Goal: Information Seeking & Learning: Check status

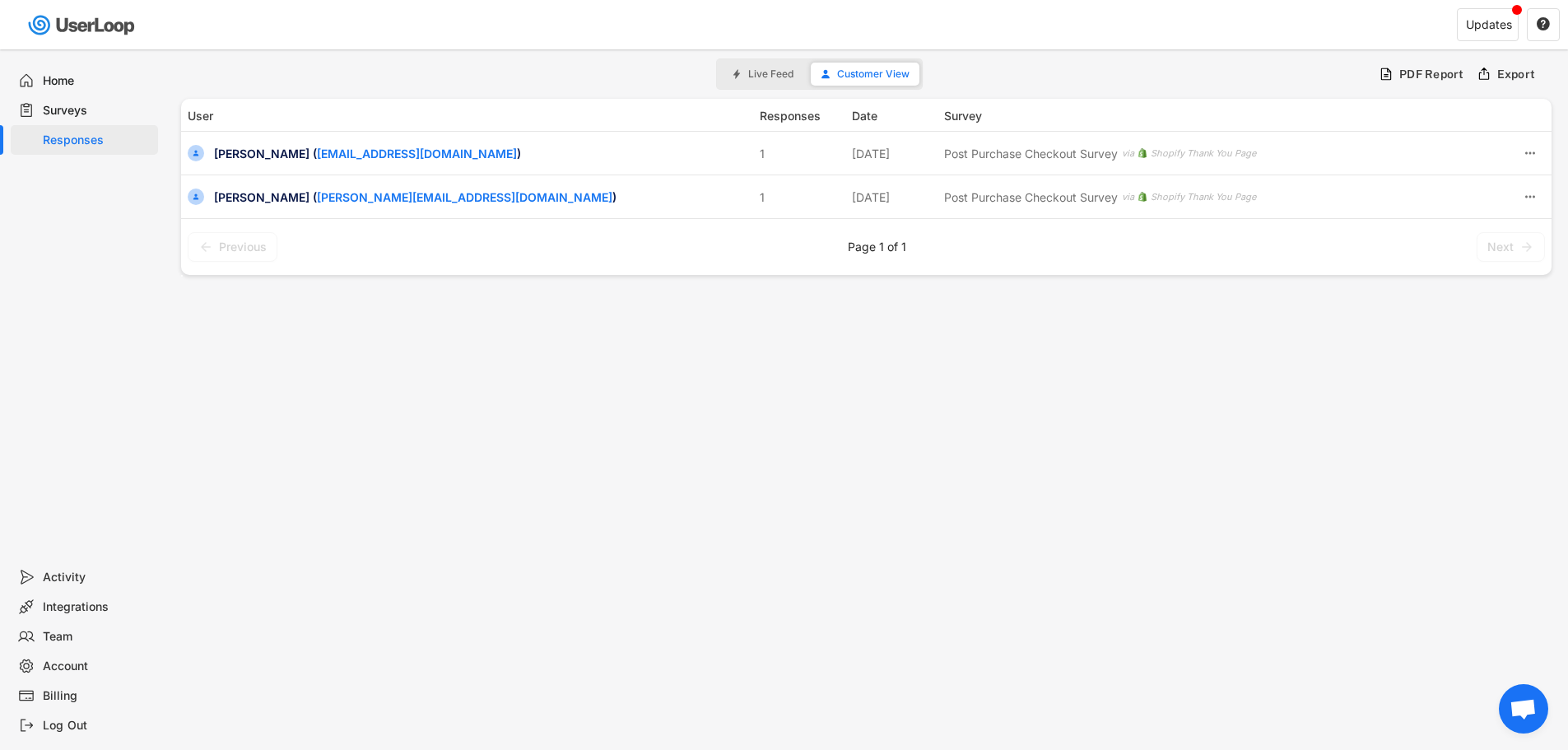
click at [89, 131] on div "Responses" at bounding box center [85, 141] width 147 height 30
click at [86, 110] on div "Surveys" at bounding box center [97, 111] width 109 height 16
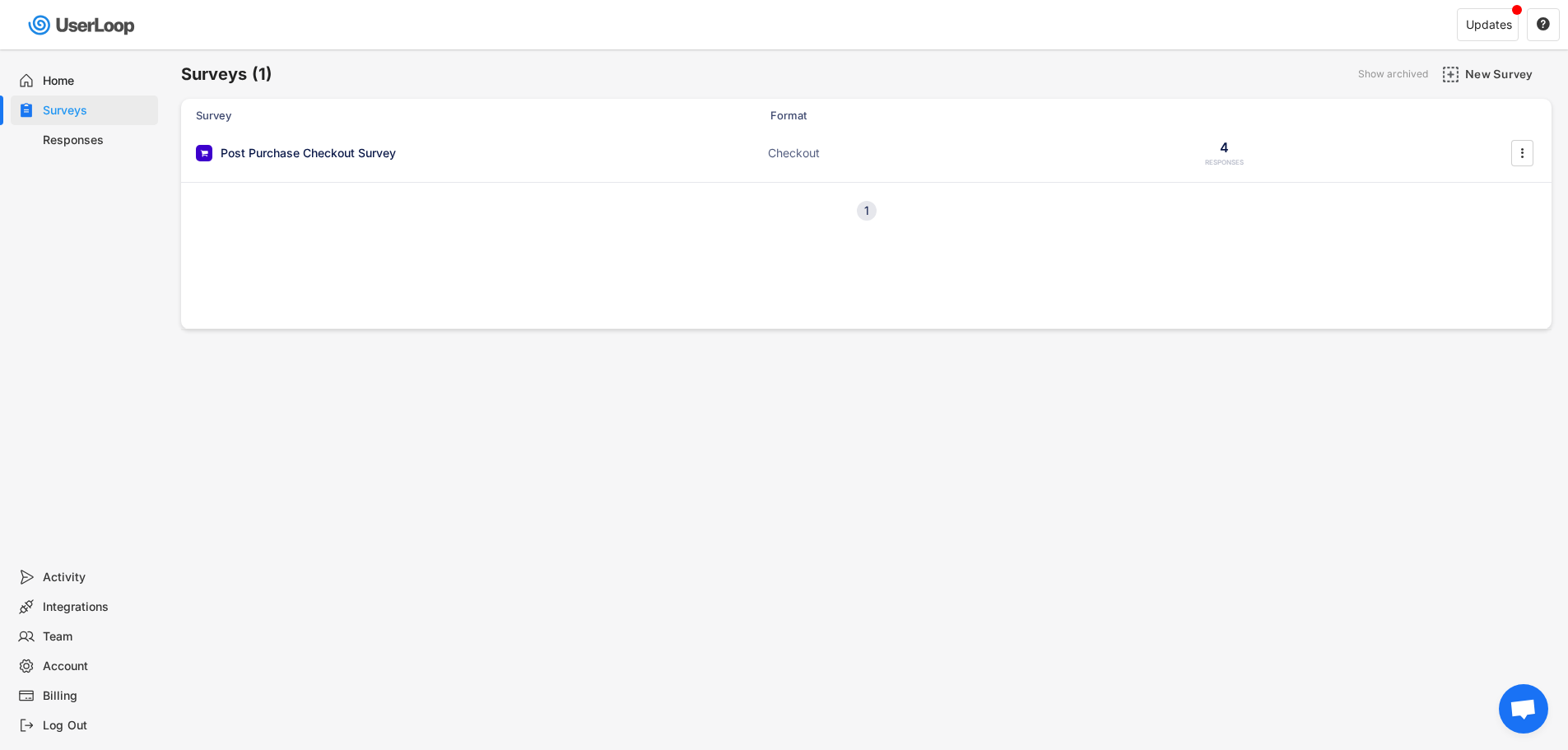
click at [88, 140] on div "Responses" at bounding box center [97, 140] width 109 height 16
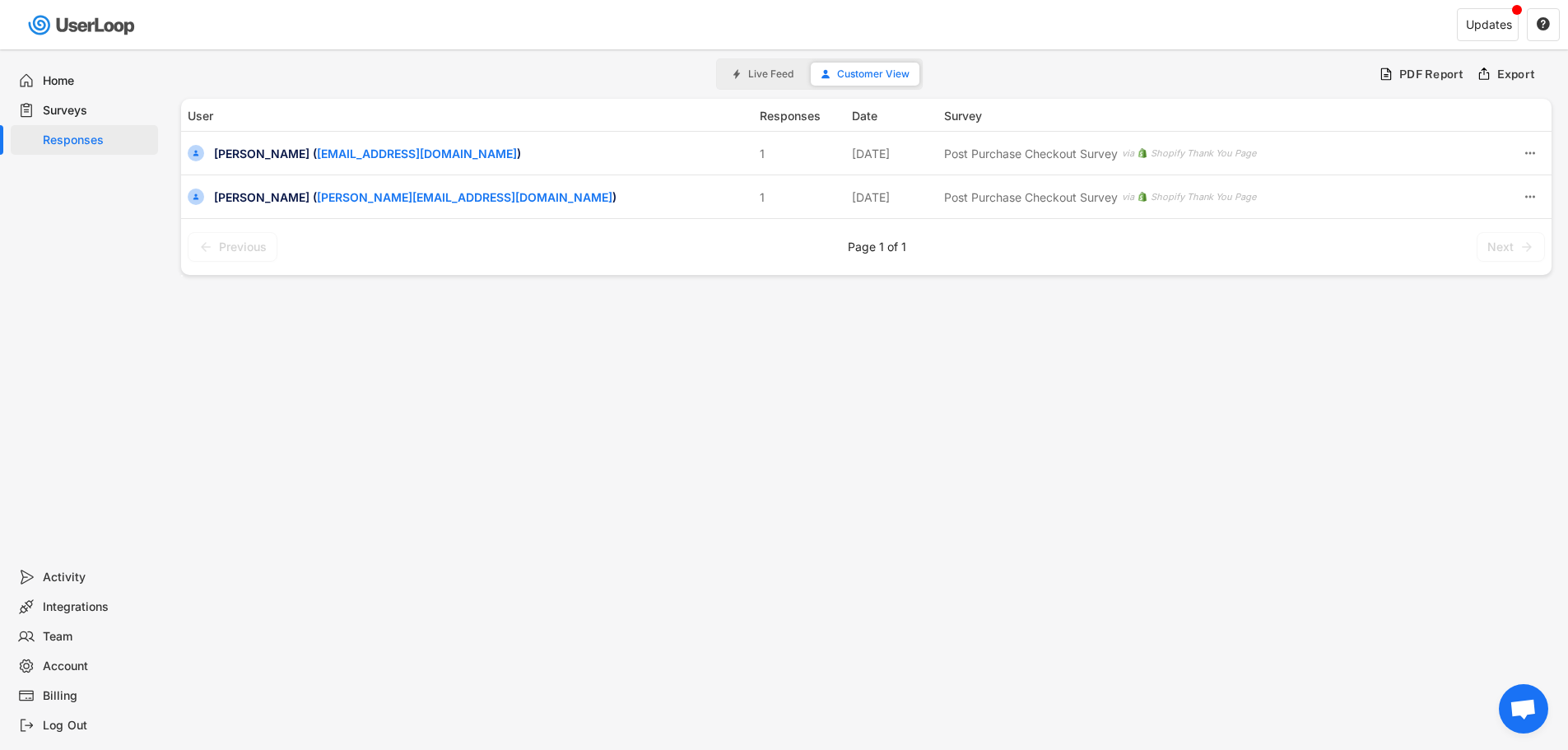
click at [775, 79] on span "Live Feed" at bounding box center [770, 74] width 46 height 10
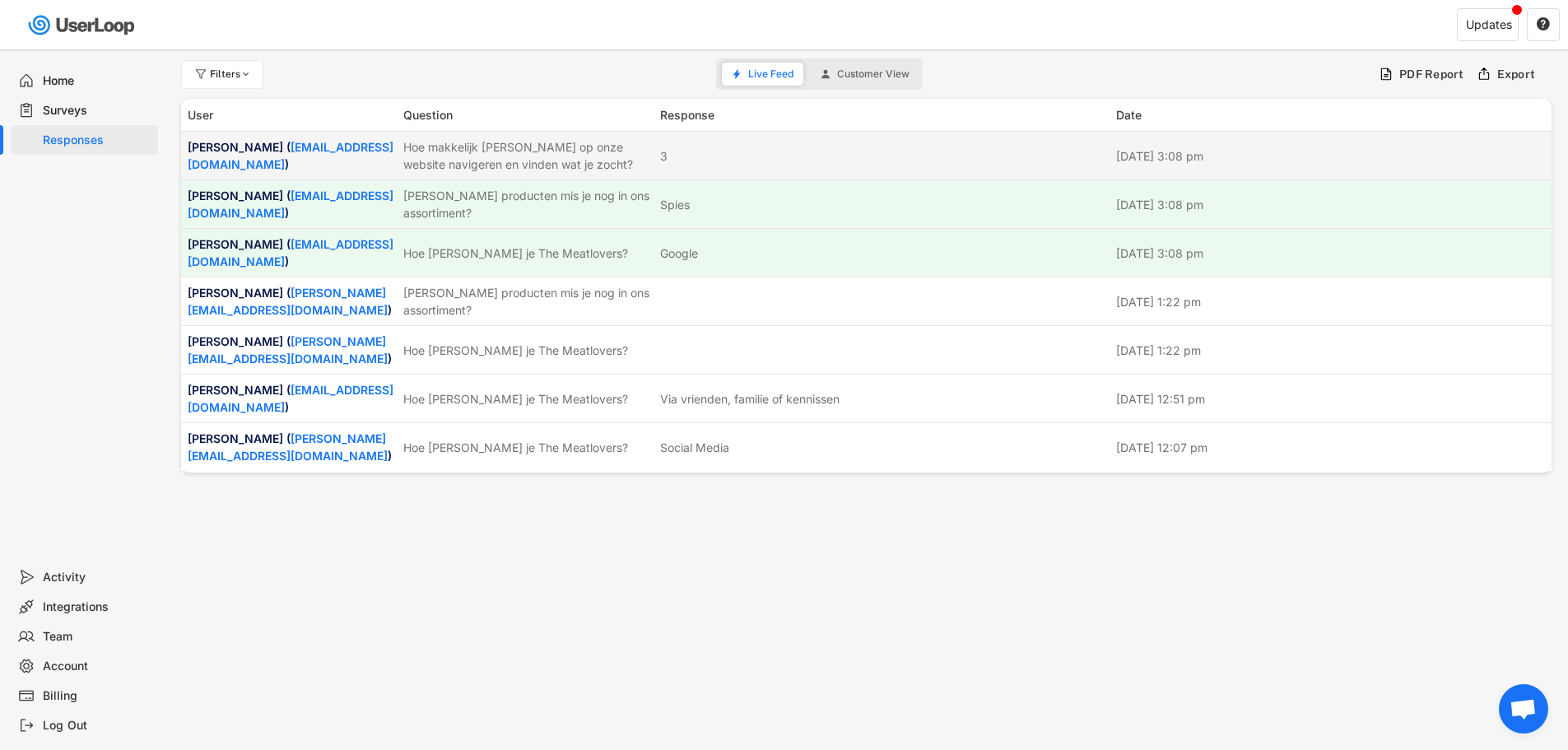
click at [568, 162] on div "Hoe makkelijk [PERSON_NAME] op onze website navigeren en vinden wat je zocht?" at bounding box center [526, 155] width 246 height 34
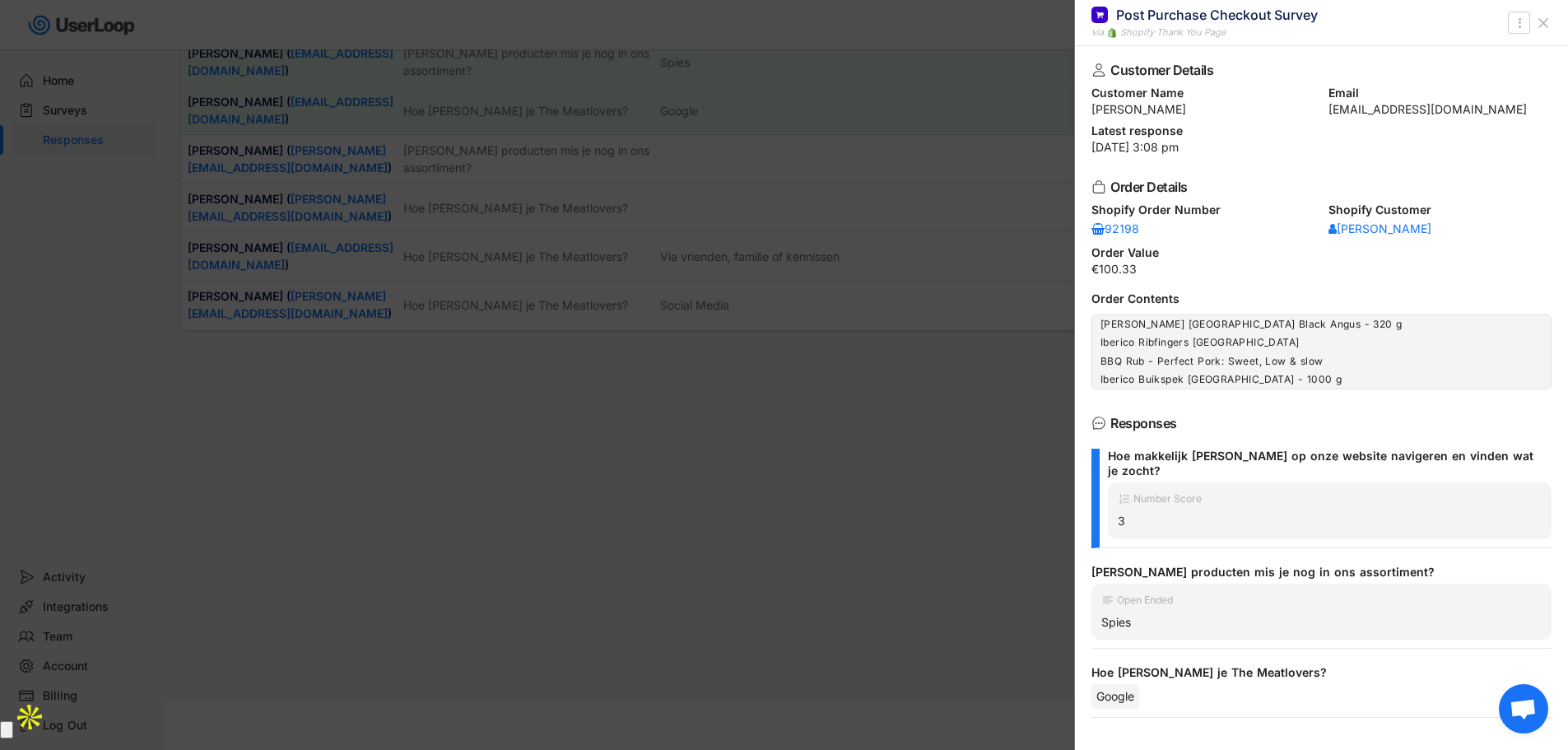
click at [738, 427] on div at bounding box center [784, 375] width 1568 height 750
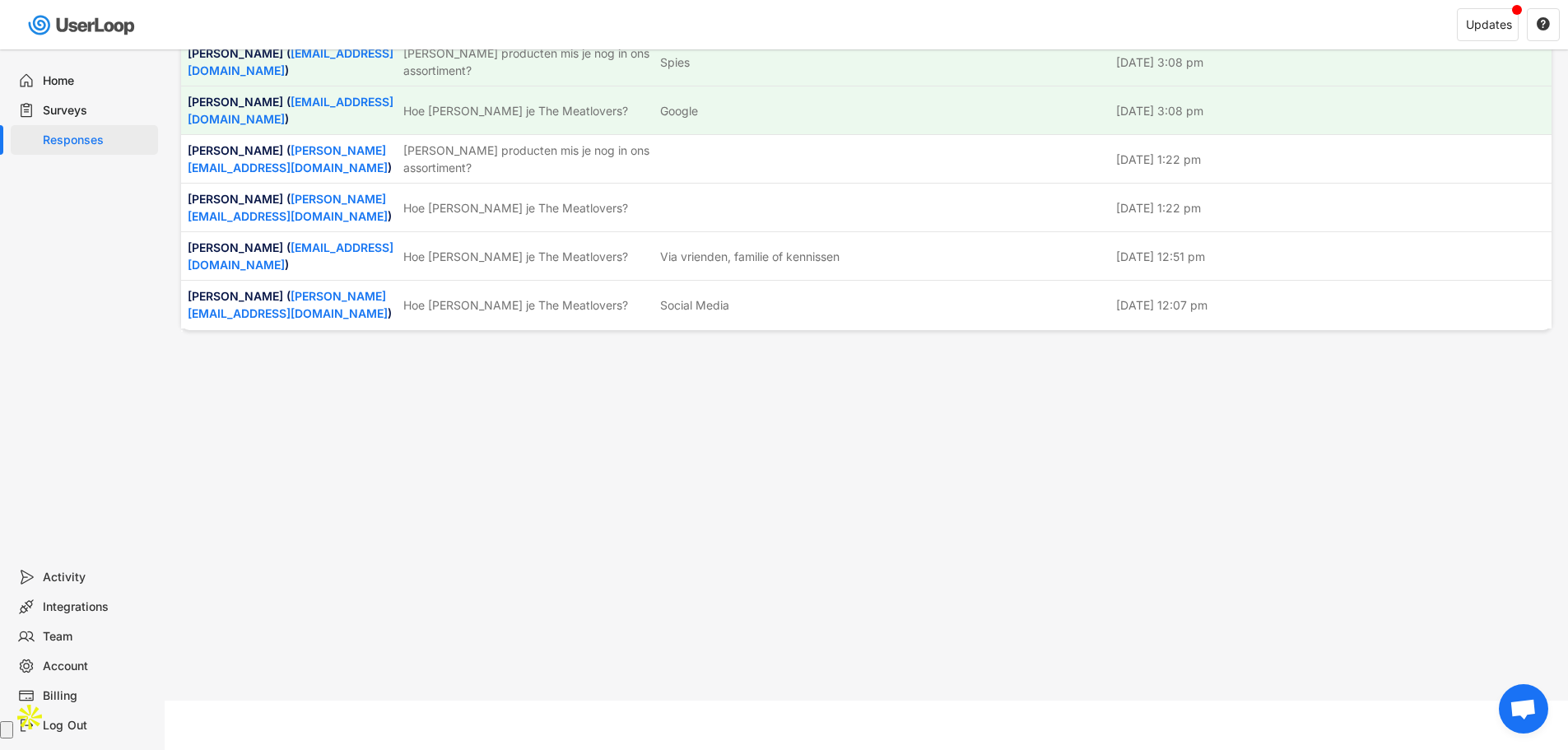
click at [94, 95] on div "Home" at bounding box center [85, 81] width 147 height 30
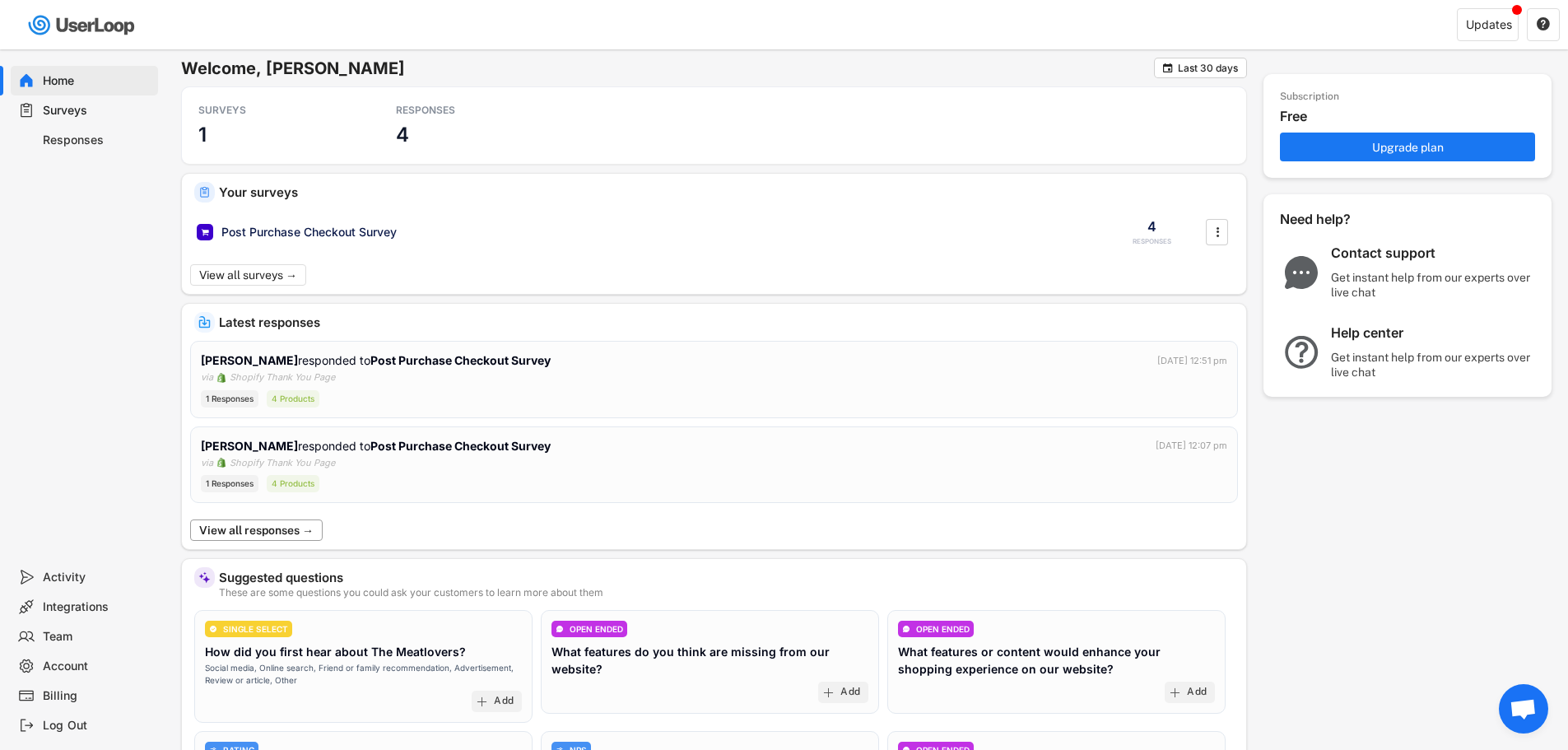
click at [283, 538] on button "View all responses →" at bounding box center [256, 529] width 132 height 21
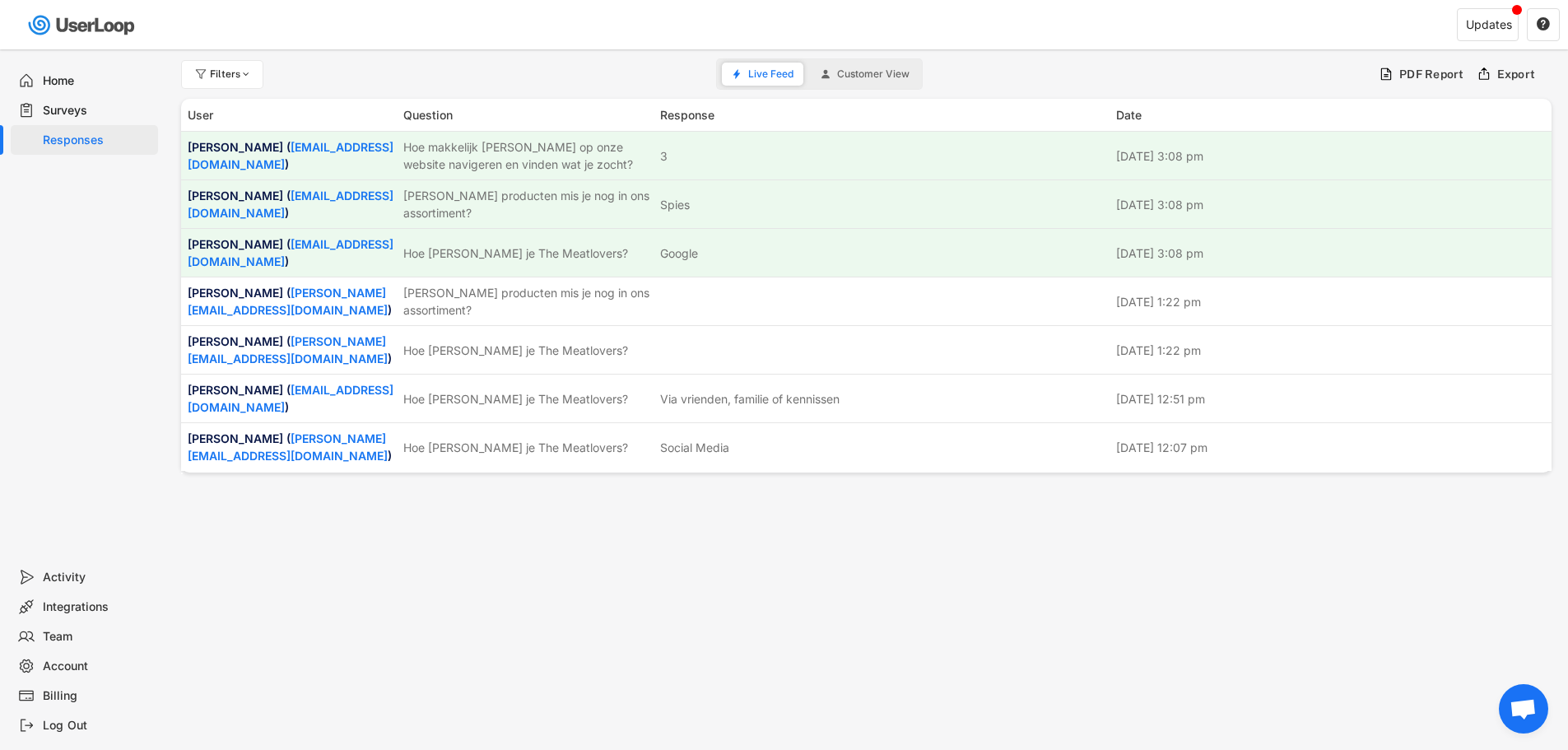
click at [818, 67] on button "Customer View" at bounding box center [865, 74] width 109 height 23
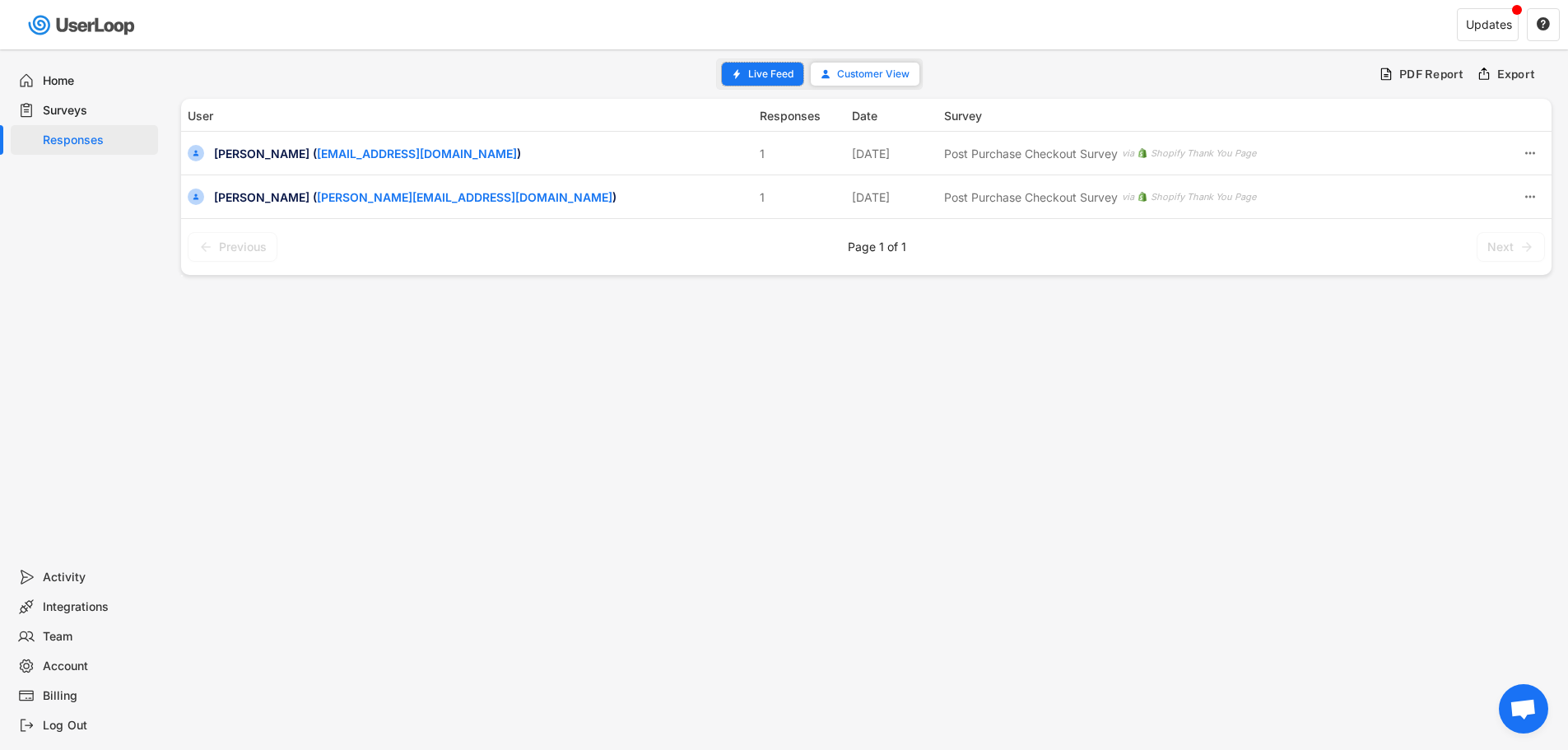
click at [768, 71] on span "Live Feed" at bounding box center [770, 74] width 46 height 10
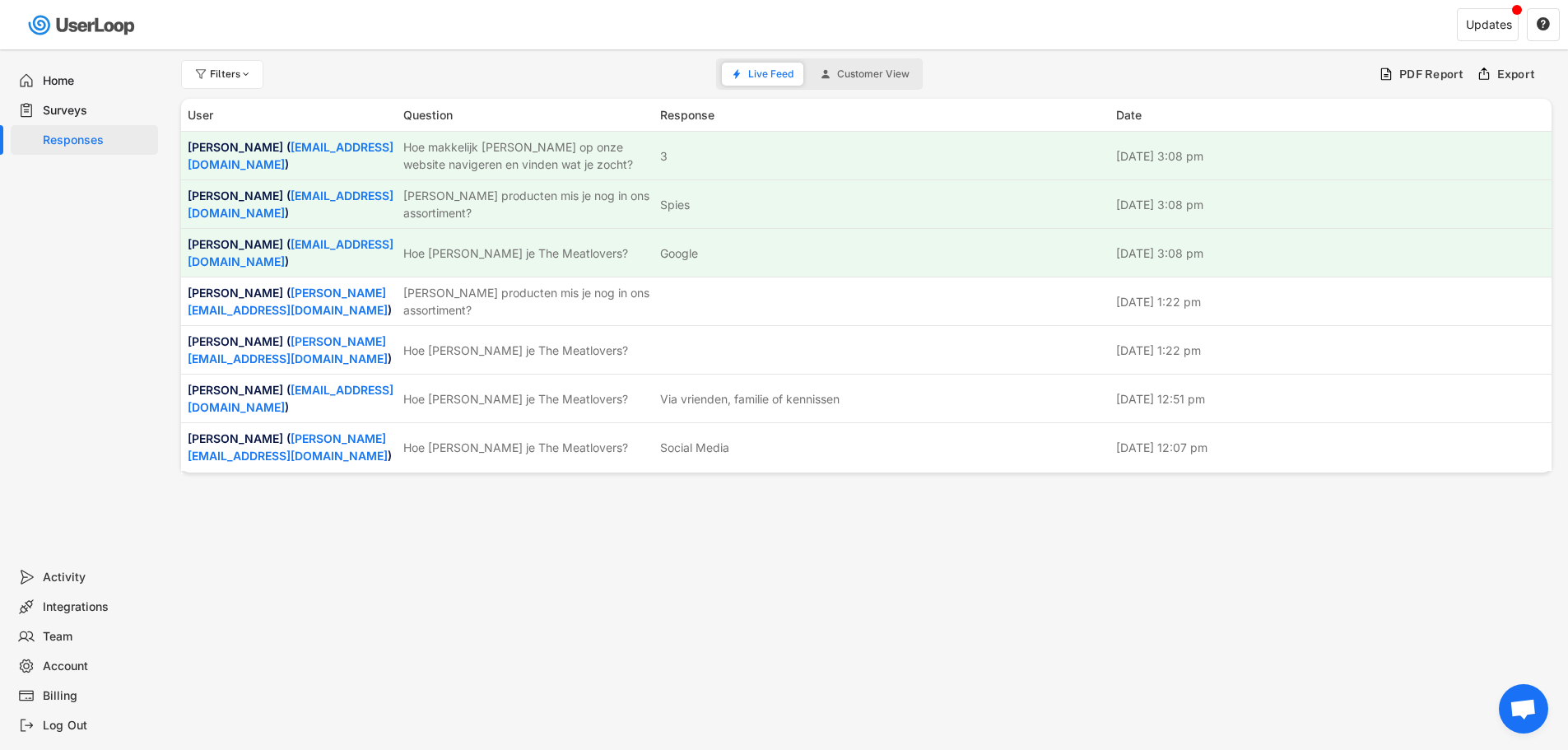
click at [57, 97] on div "Surveys" at bounding box center [85, 111] width 147 height 30
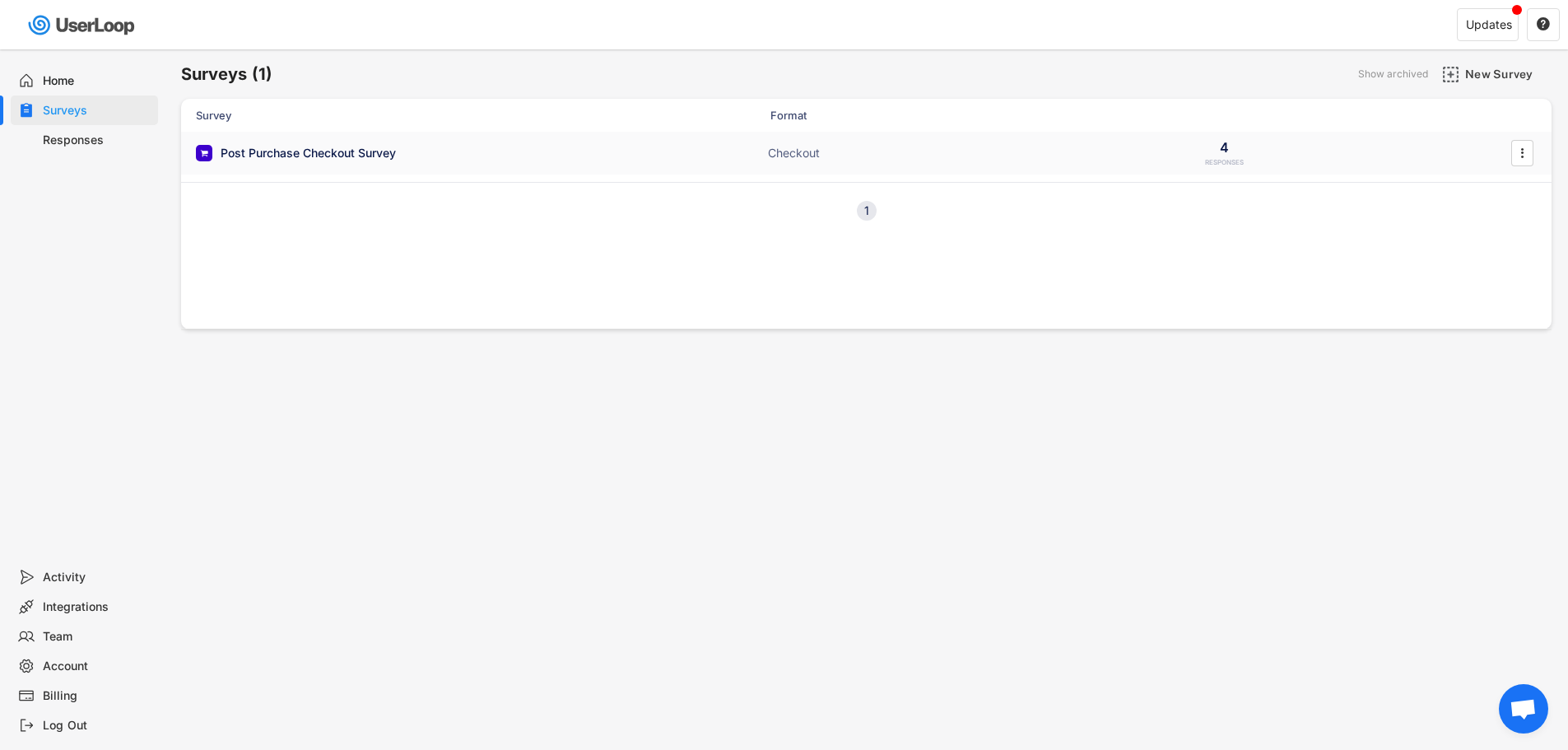
click at [290, 146] on div "Post Purchase Checkout Survey" at bounding box center [308, 154] width 175 height 17
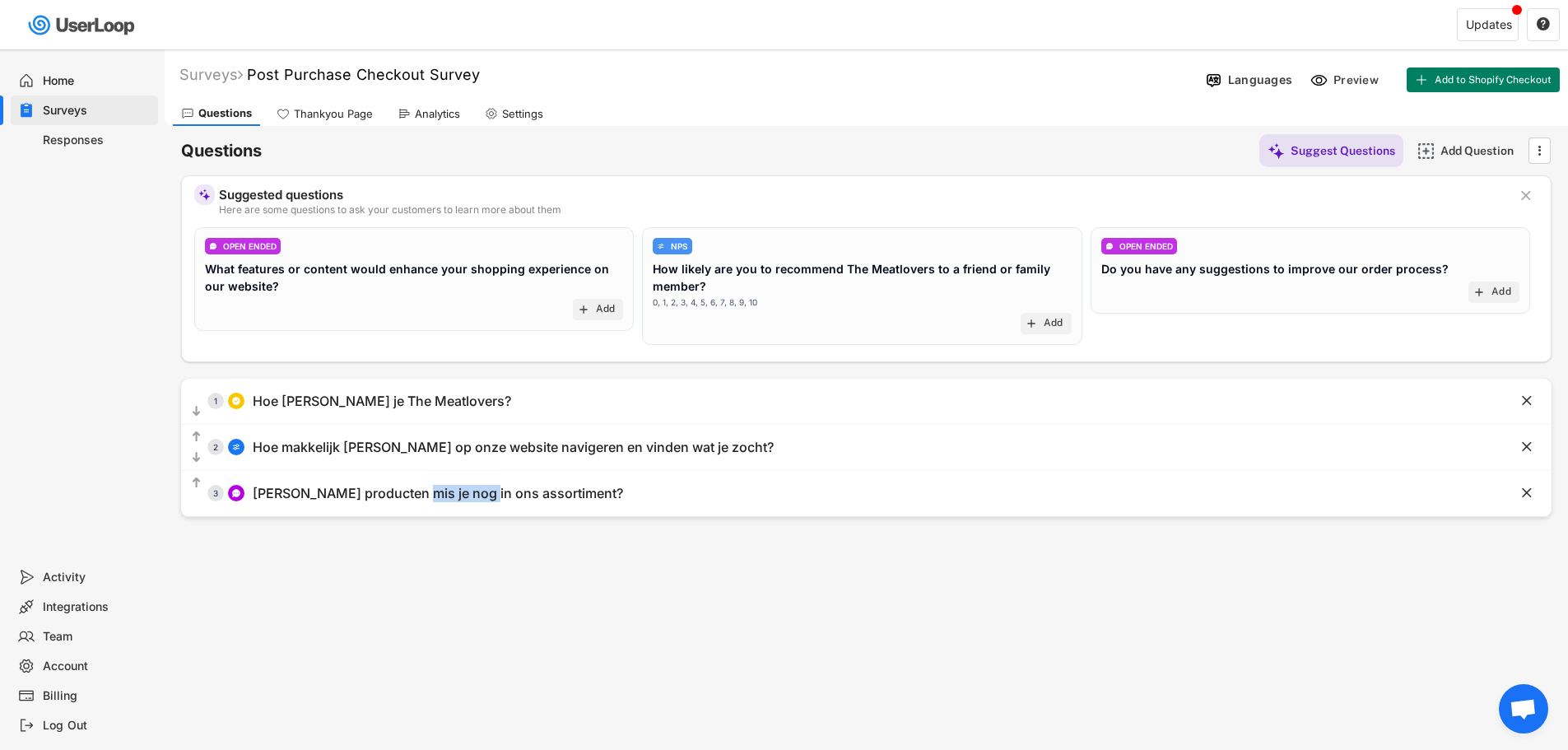
drag, startPoint x: 477, startPoint y: 502, endPoint x: 409, endPoint y: 577, distance: 101.2
click at [410, 578] on div "Surveys Post Purchase Checkout Survey Languages Preview Add to Shopify Checkout…" at bounding box center [866, 446] width 1403 height 794
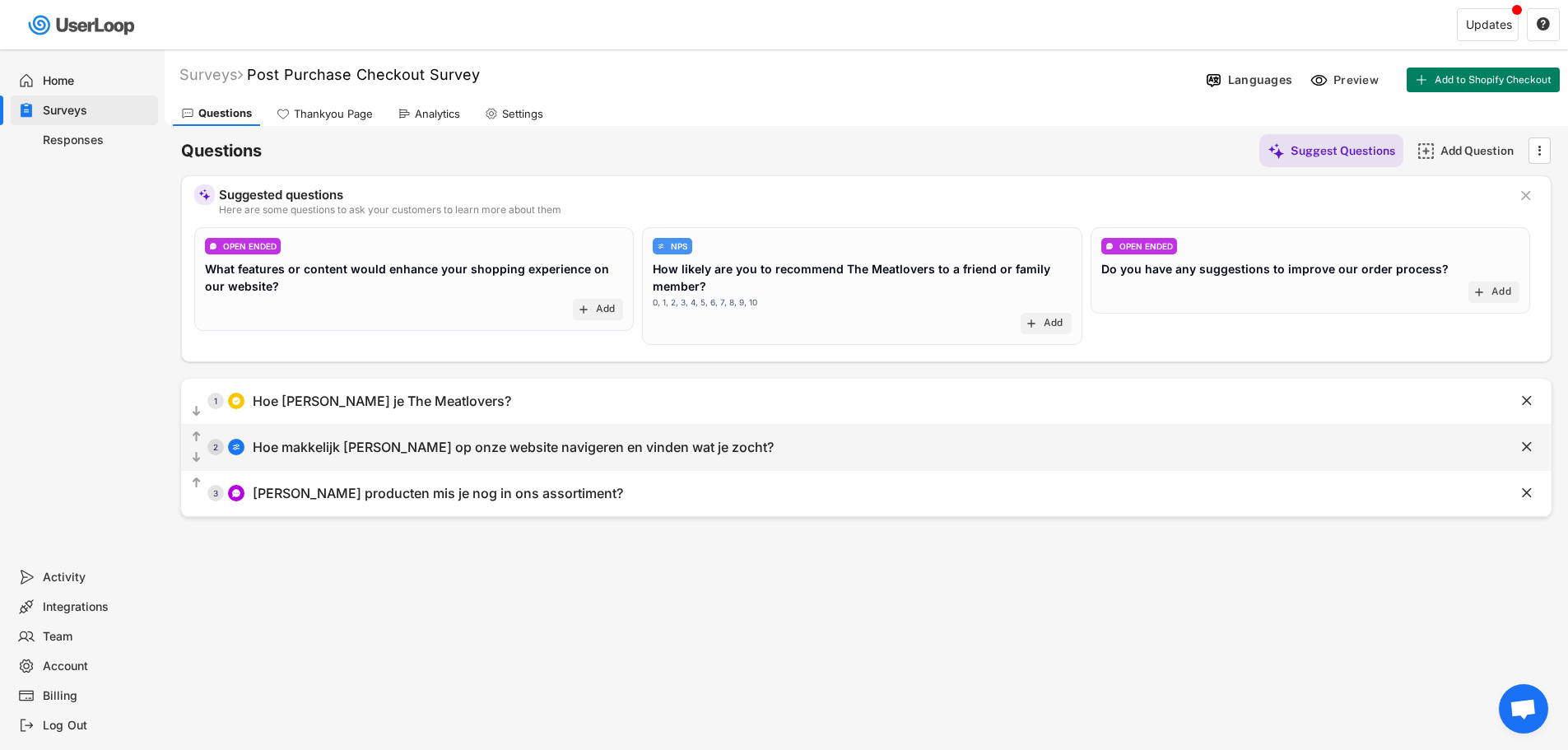
click at [463, 433] on div "  2 Hoe makkelijk [PERSON_NAME] op onze website navigeren en vinden wat je zo…" at bounding box center [825, 448] width 1288 height 37
select select ""1_5""
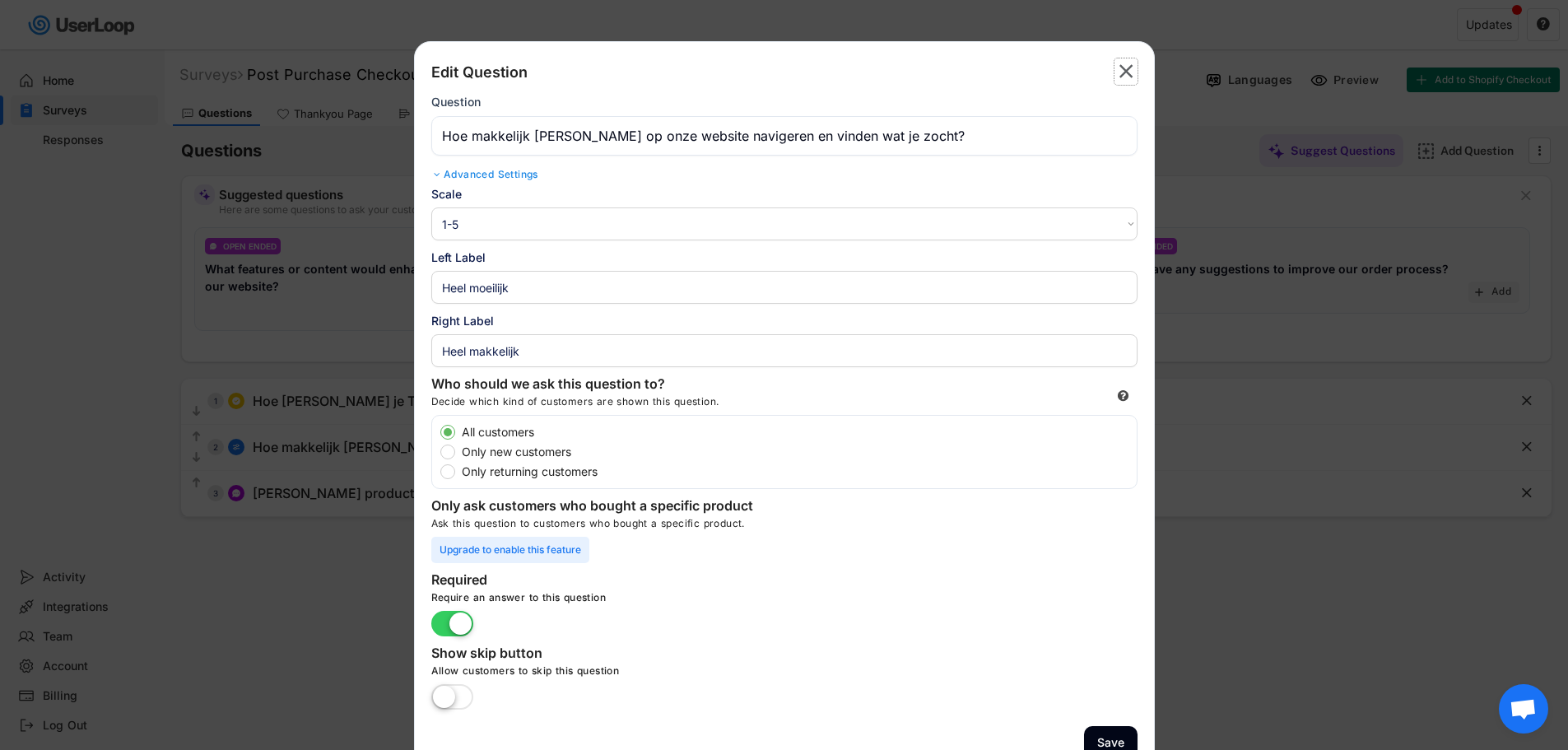
click at [1132, 71] on text "" at bounding box center [1125, 72] width 14 height 24
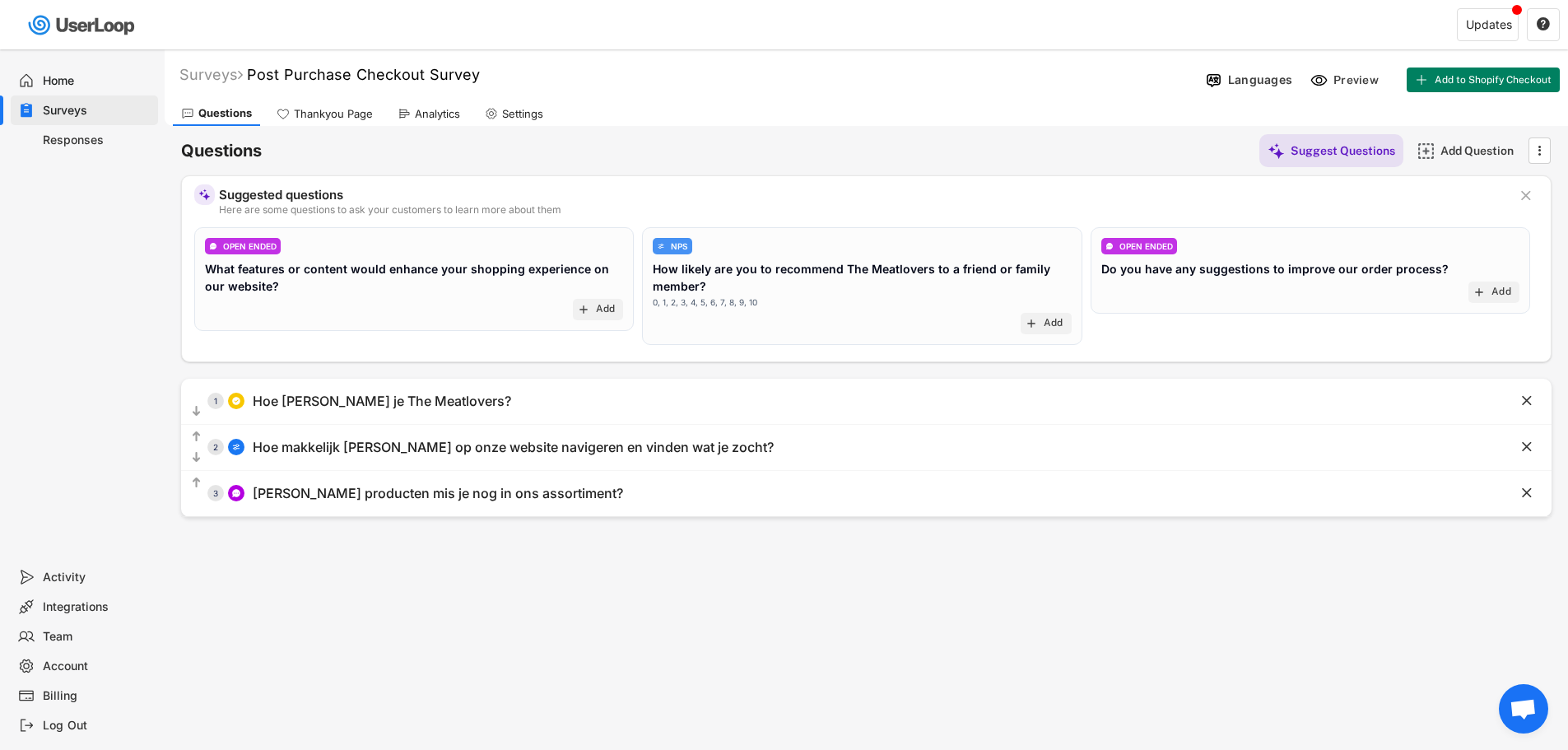
click at [357, 112] on div "Thankyou Page" at bounding box center [333, 114] width 79 height 14
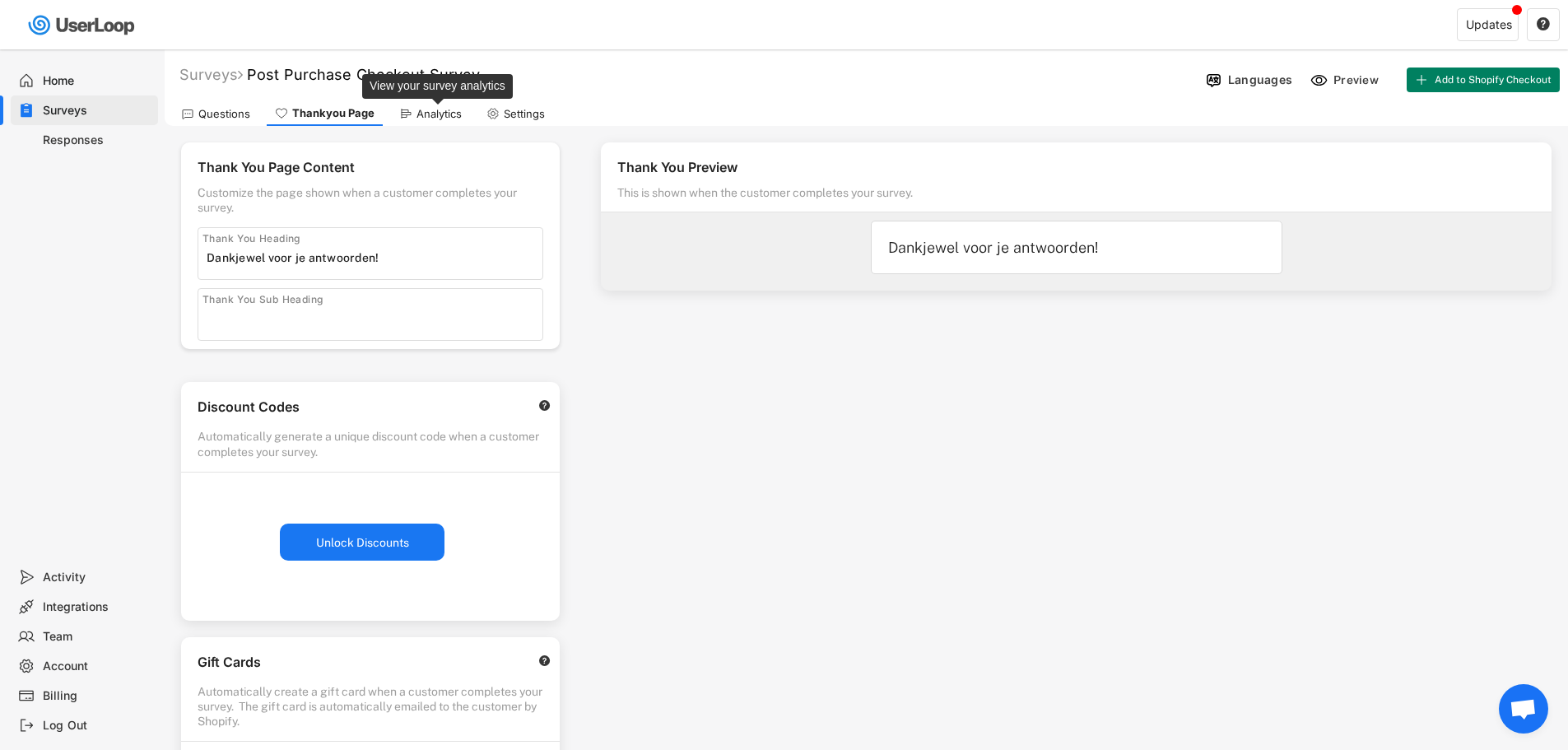
click at [425, 111] on div "Analytics" at bounding box center [439, 114] width 46 height 14
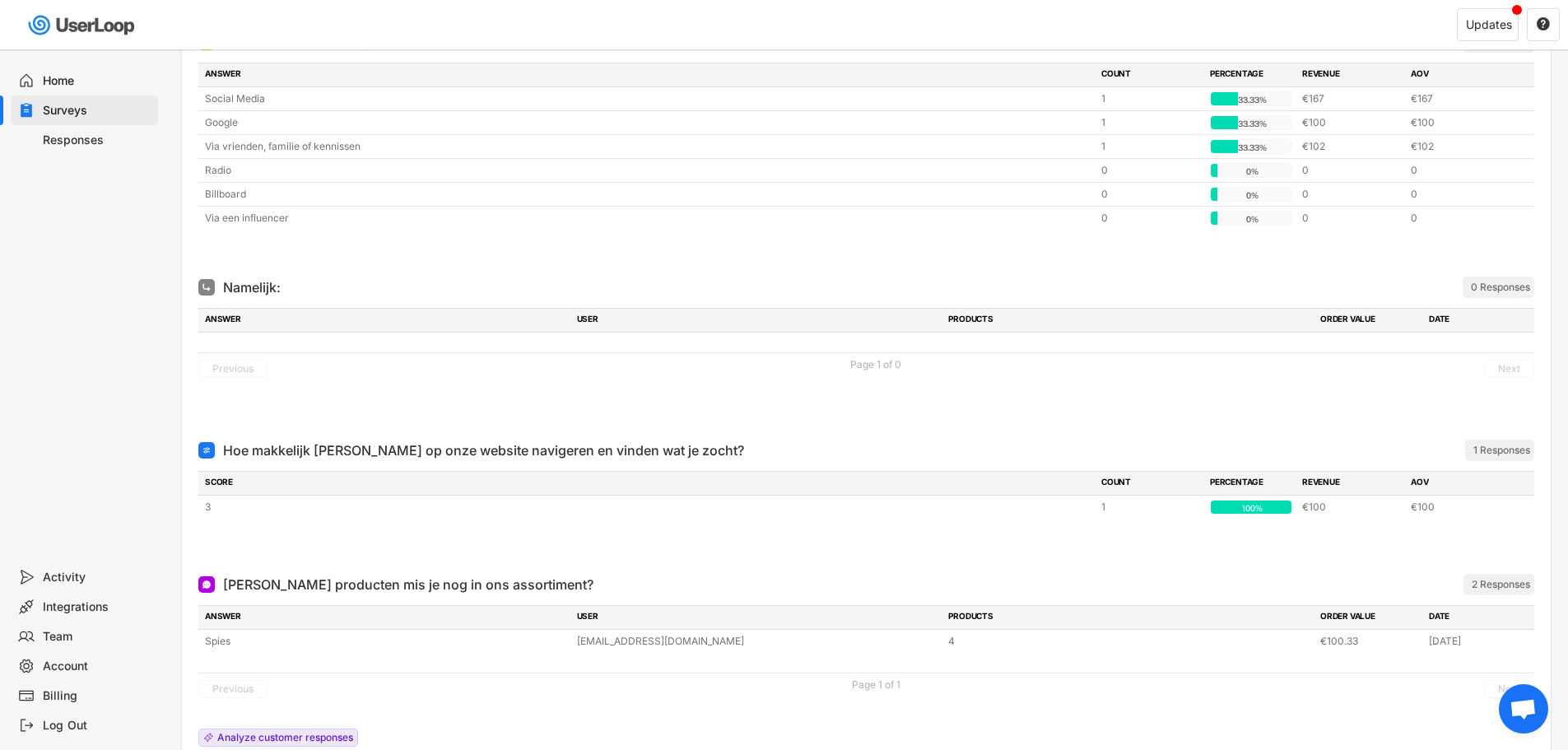
scroll to position [15, 0]
